Goal: Transaction & Acquisition: Purchase product/service

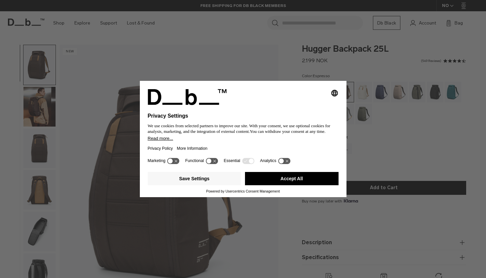
click at [291, 179] on button "Accept All" at bounding box center [292, 178] width 94 height 13
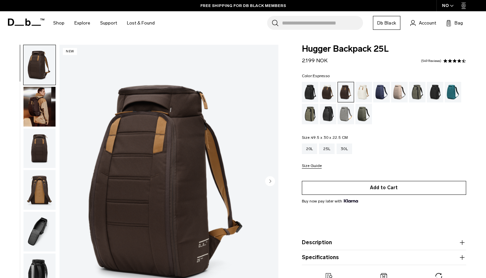
click at [369, 183] on button "Add to Cart" at bounding box center [384, 188] width 164 height 14
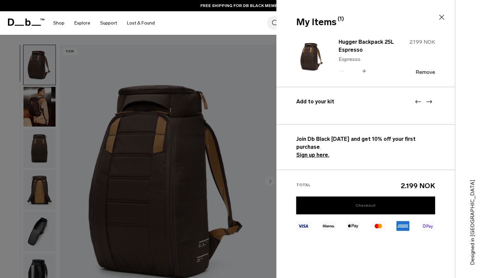
click at [372, 197] on link "Checkout" at bounding box center [366, 205] width 139 height 18
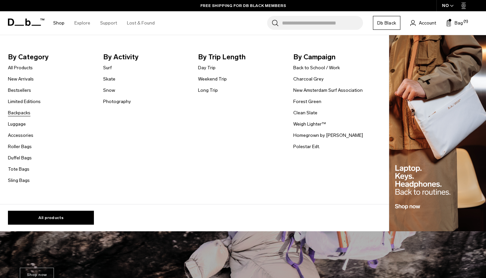
click at [20, 115] on link "Backpacks" at bounding box center [19, 112] width 23 height 7
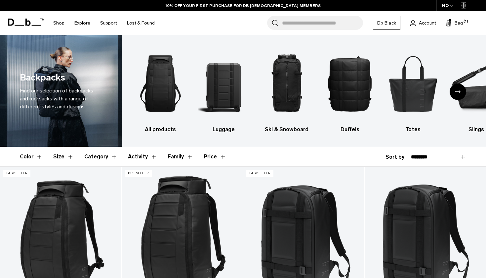
click at [60, 156] on button "Size" at bounding box center [63, 156] width 21 height 19
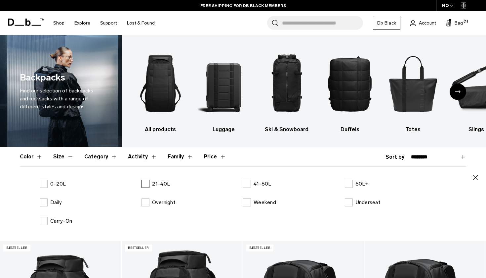
click at [146, 185] on label "21-40L" at bounding box center [156, 184] width 29 height 8
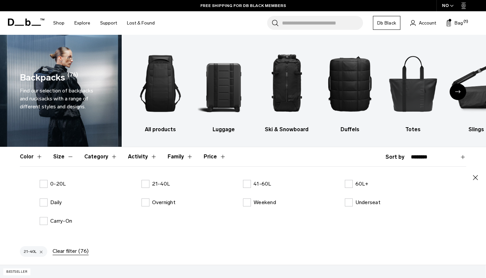
click at [476, 176] on icon "button" at bounding box center [476, 177] width 8 height 8
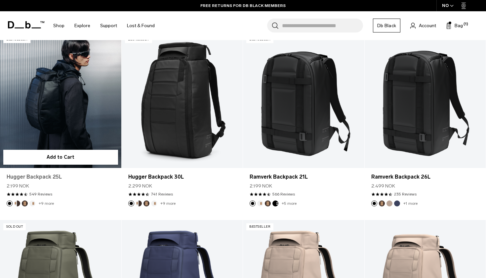
scroll to position [166, 0]
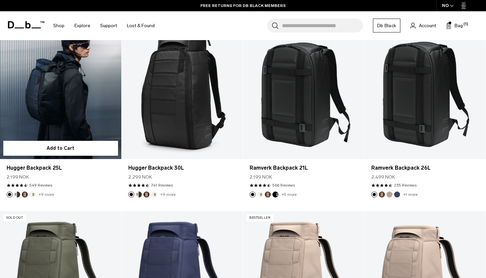
click at [75, 112] on link "Hugger Backpack 25L" at bounding box center [60, 91] width 121 height 135
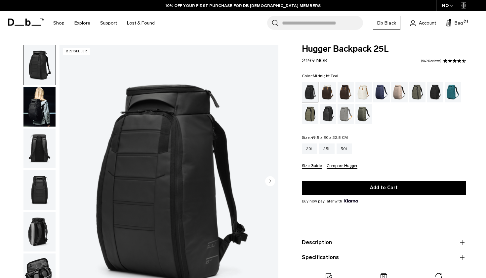
click at [451, 84] on div "Midnight Teal" at bounding box center [453, 92] width 17 height 21
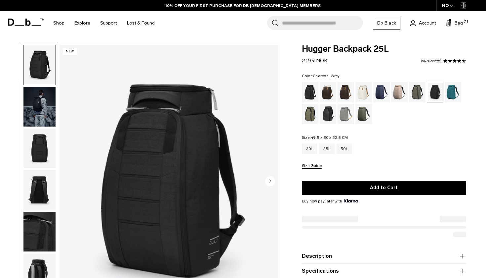
click at [43, 156] on img "button" at bounding box center [39, 148] width 32 height 40
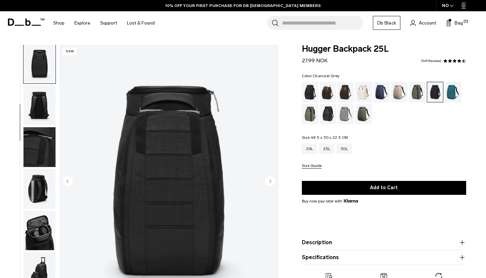
click at [43, 156] on img "button" at bounding box center [39, 147] width 32 height 40
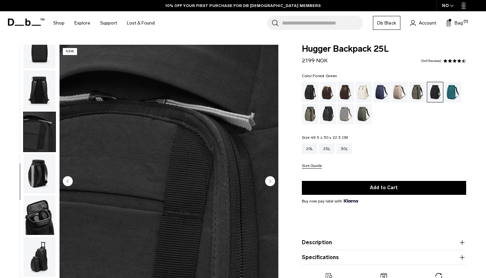
click at [416, 90] on div "Forest Green" at bounding box center [417, 92] width 17 height 21
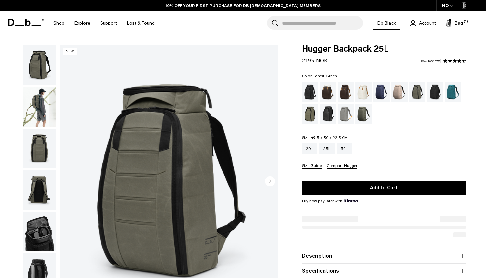
click at [37, 149] on img "button" at bounding box center [39, 148] width 32 height 40
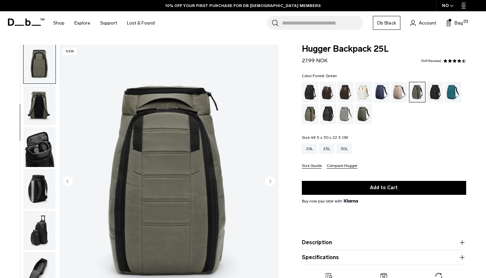
click at [42, 109] on img "button" at bounding box center [39, 105] width 32 height 40
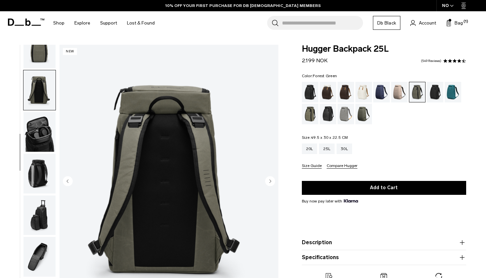
click at [42, 128] on img "button" at bounding box center [39, 132] width 32 height 40
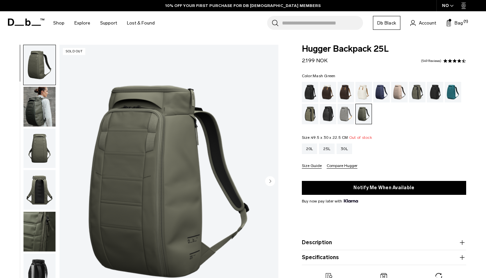
click at [311, 111] on div "Mash Green" at bounding box center [310, 114] width 17 height 21
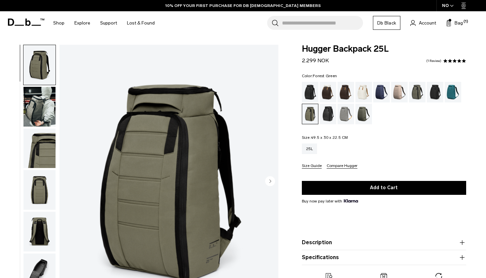
click at [420, 93] on div "Forest Green" at bounding box center [417, 92] width 17 height 21
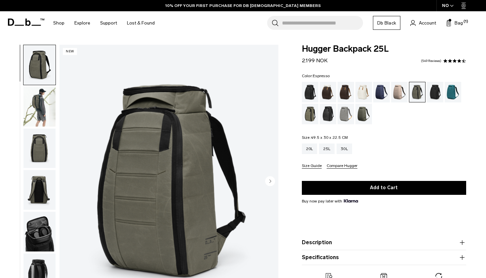
click at [342, 93] on div "Espresso" at bounding box center [346, 92] width 17 height 21
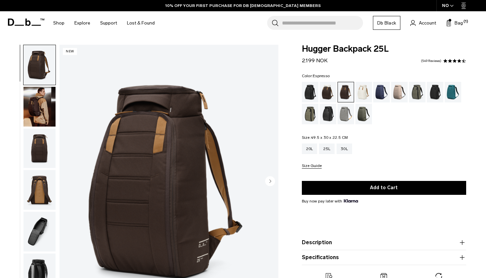
click at [43, 113] on img "button" at bounding box center [39, 107] width 32 height 40
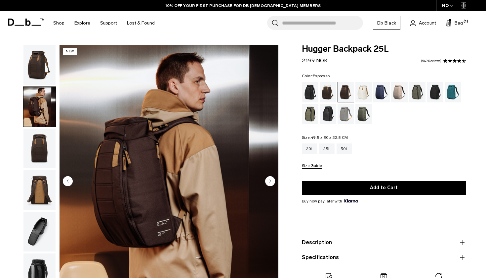
scroll to position [42, 0]
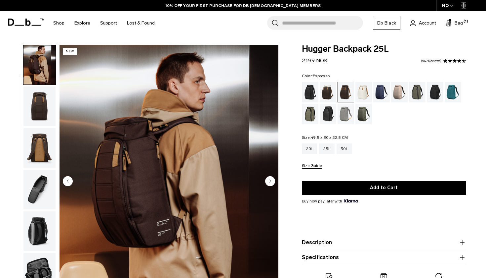
click at [43, 113] on img "button" at bounding box center [39, 106] width 32 height 40
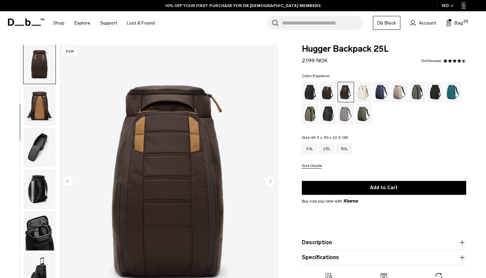
scroll to position [84, 0]
click at [345, 148] on div "30L" at bounding box center [345, 148] width 16 height 11
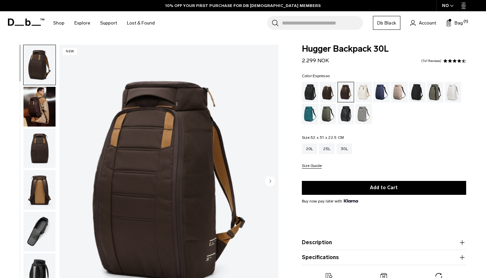
click at [47, 112] on img "button" at bounding box center [39, 107] width 32 height 40
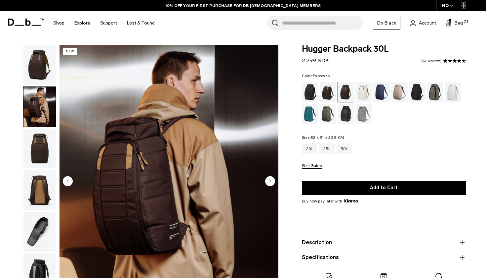
scroll to position [42, 0]
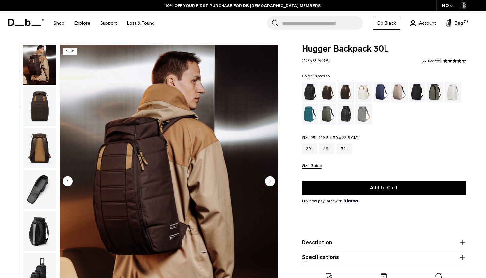
click at [330, 151] on div "25L" at bounding box center [327, 148] width 16 height 11
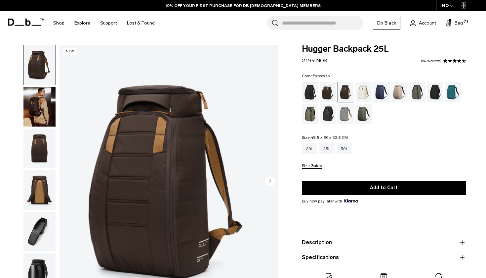
click at [42, 221] on img "button" at bounding box center [39, 231] width 32 height 40
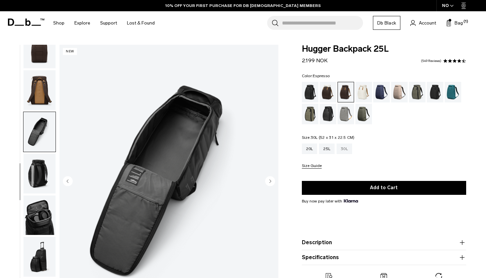
click at [346, 150] on div "30L" at bounding box center [345, 148] width 16 height 11
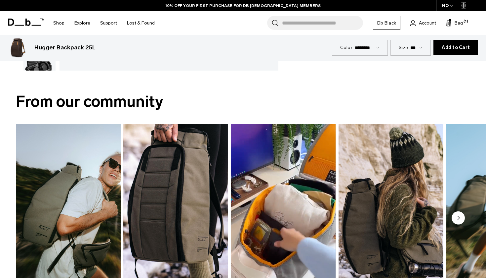
scroll to position [264, 0]
